Goal: Transaction & Acquisition: Purchase product/service

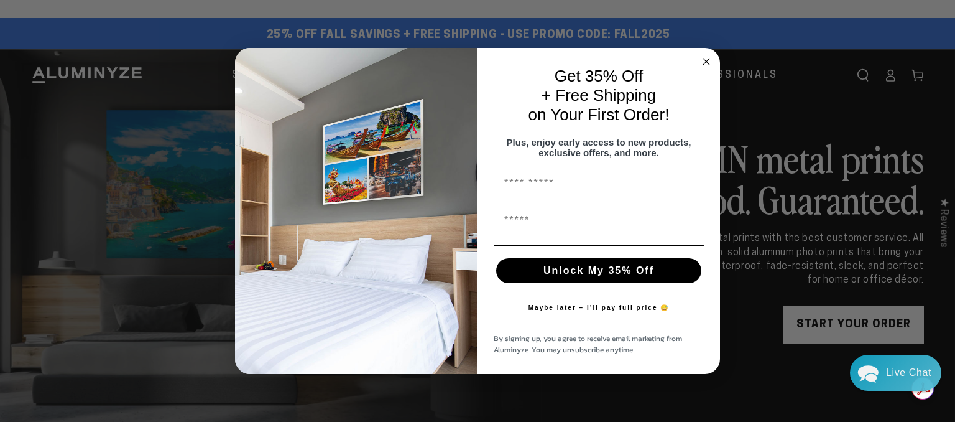
click at [711, 55] on circle "Close dialog" at bounding box center [707, 62] width 14 height 14
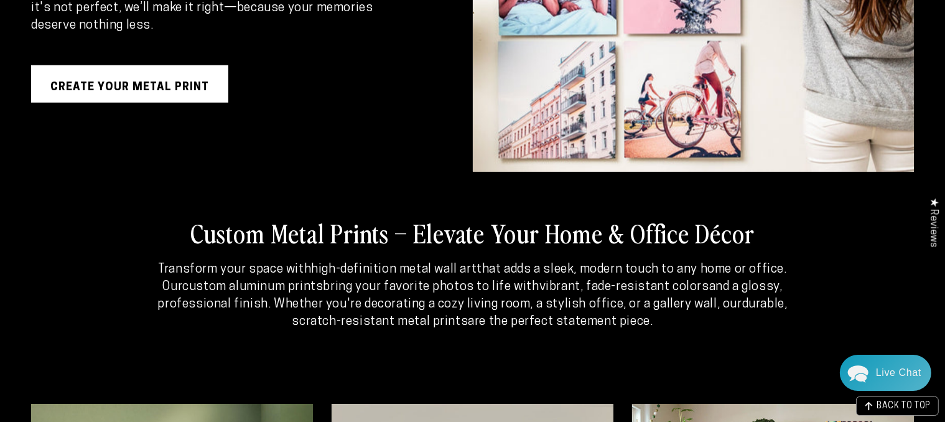
scroll to position [2052, 0]
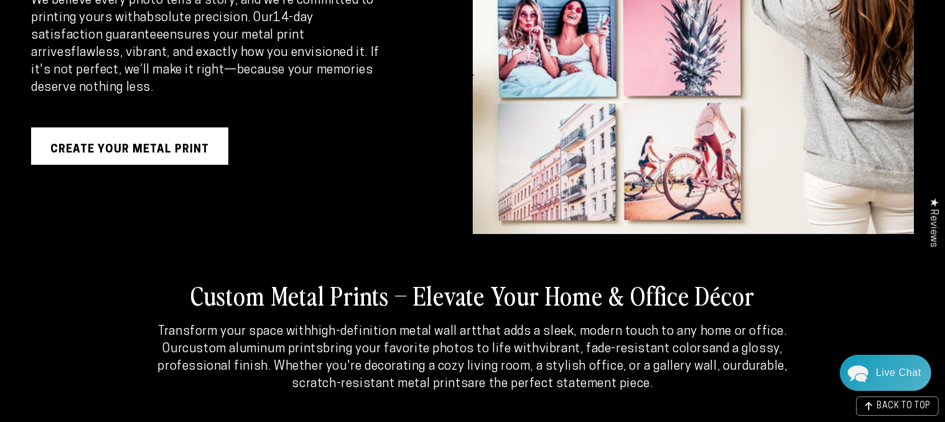
click at [121, 146] on link "Create Your Metal Print" at bounding box center [129, 145] width 197 height 37
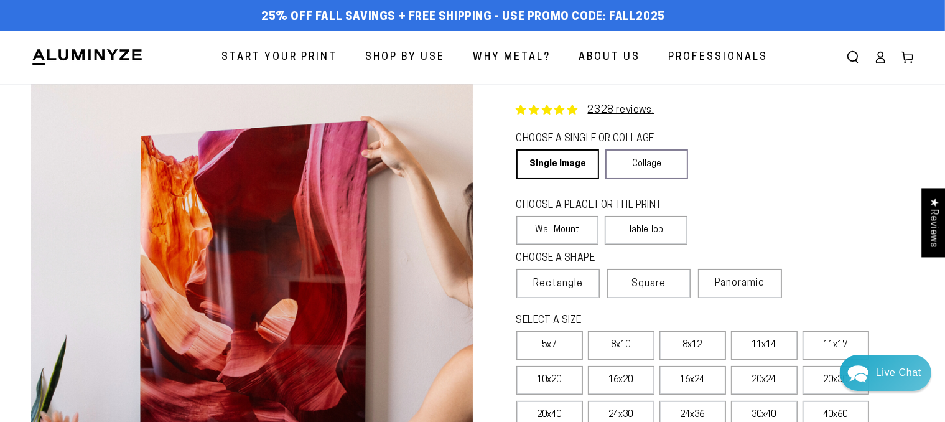
scroll to position [124, 0]
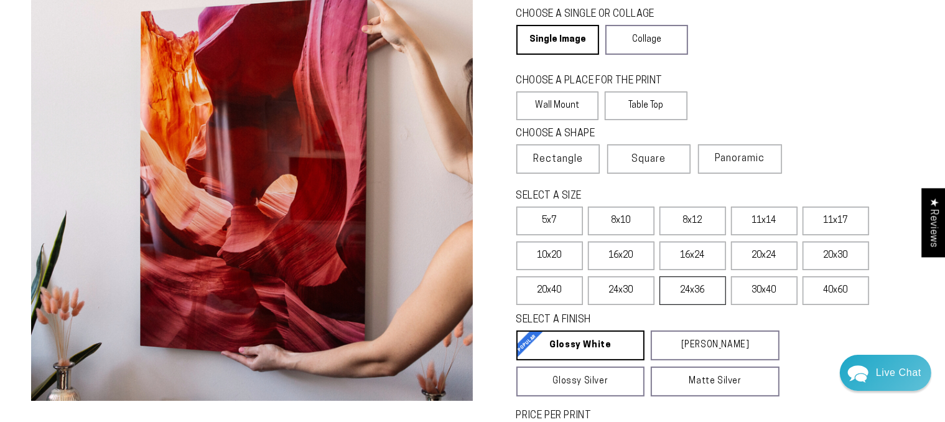
click at [693, 290] on label "24x36" at bounding box center [692, 290] width 67 height 29
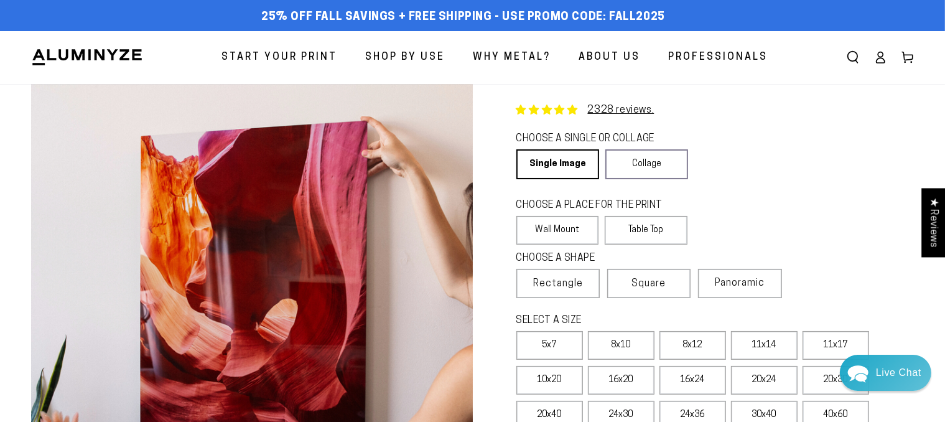
click at [741, 175] on fieldset "CHOOSE A SINGLE OR COLLAGE Learn more Single Image Collage" at bounding box center [649, 155] width 267 height 47
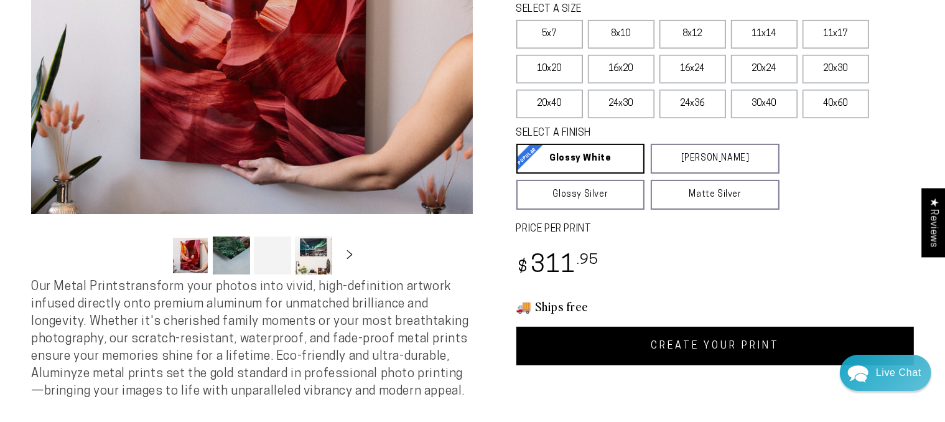
scroll to position [373, 0]
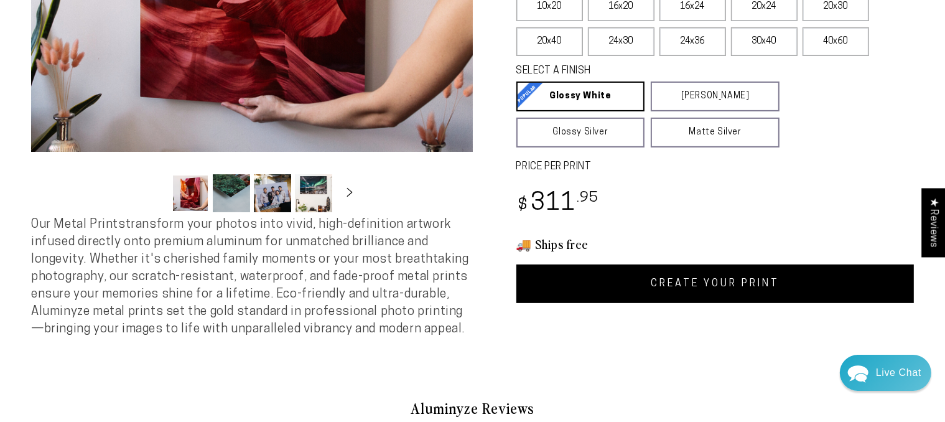
click at [684, 294] on link "CREATE YOUR PRINT" at bounding box center [715, 283] width 398 height 39
